Goal: Task Accomplishment & Management: Manage account settings

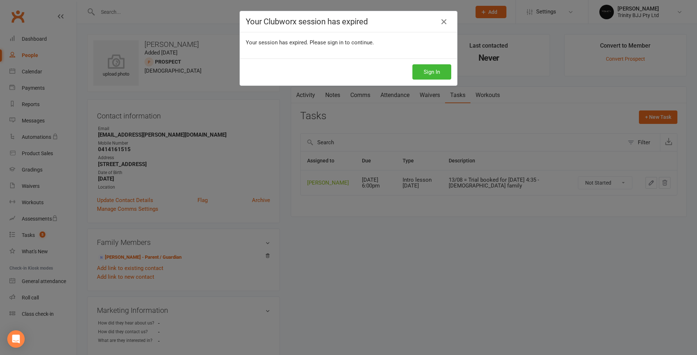
click at [433, 73] on button "Sign In" at bounding box center [431, 71] width 39 height 15
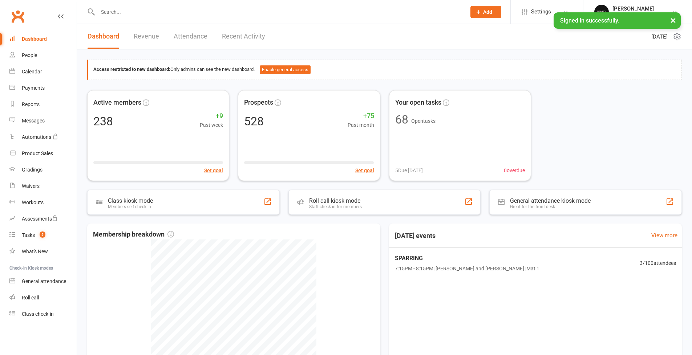
click at [173, 14] on input "text" at bounding box center [277, 12] width 365 height 10
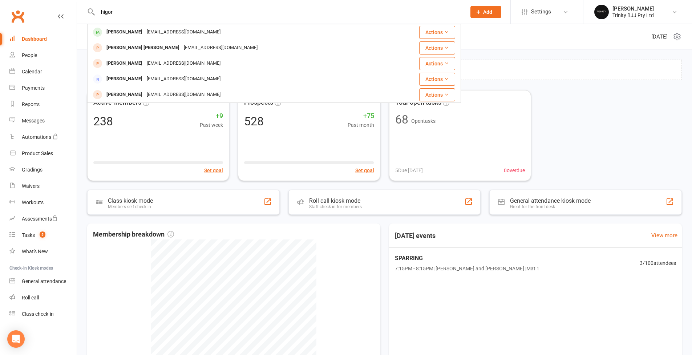
type input "high"
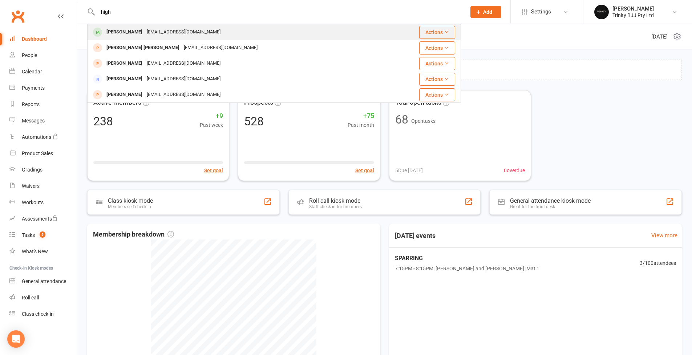
drag, startPoint x: 173, startPoint y: 14, endPoint x: 156, endPoint y: 39, distance: 30.6
click at [156, 39] on div "[PERSON_NAME] [EMAIL_ADDRESS][DOMAIN_NAME]" at bounding box center [238, 32] width 301 height 15
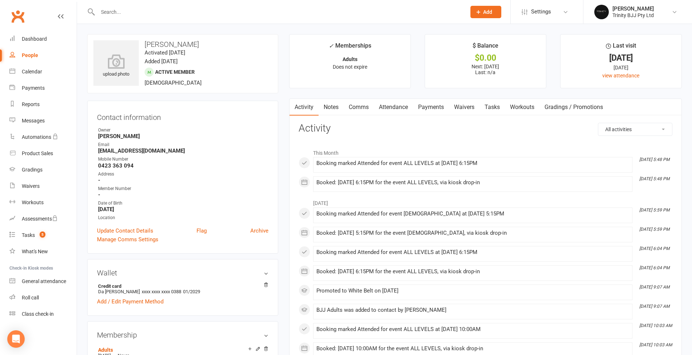
click at [423, 105] on link "Payments" at bounding box center [431, 107] width 36 height 17
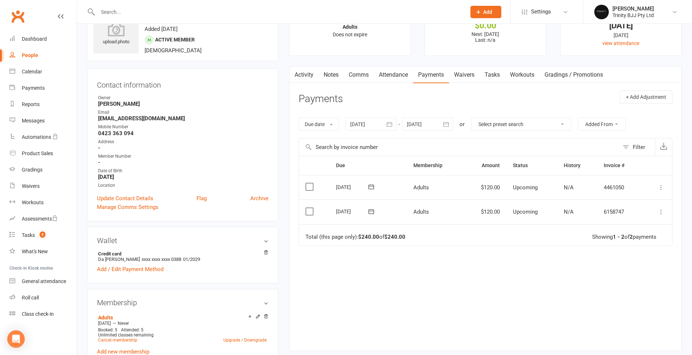
scroll to position [32, 0]
click at [391, 125] on icon "button" at bounding box center [389, 124] width 5 height 5
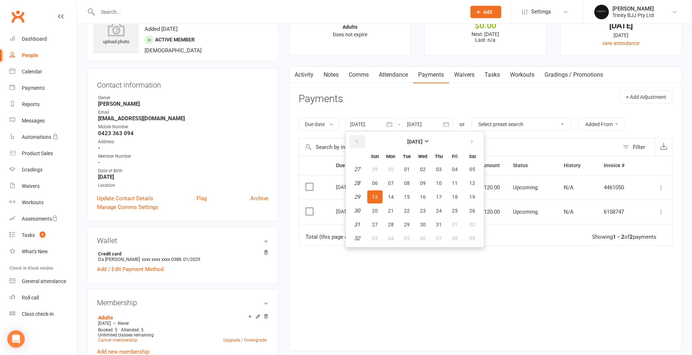
click at [359, 140] on icon "button" at bounding box center [356, 142] width 5 height 6
click at [377, 182] on span "08" at bounding box center [375, 183] width 6 height 6
type input "[DATE]"
